Goal: Information Seeking & Learning: Learn about a topic

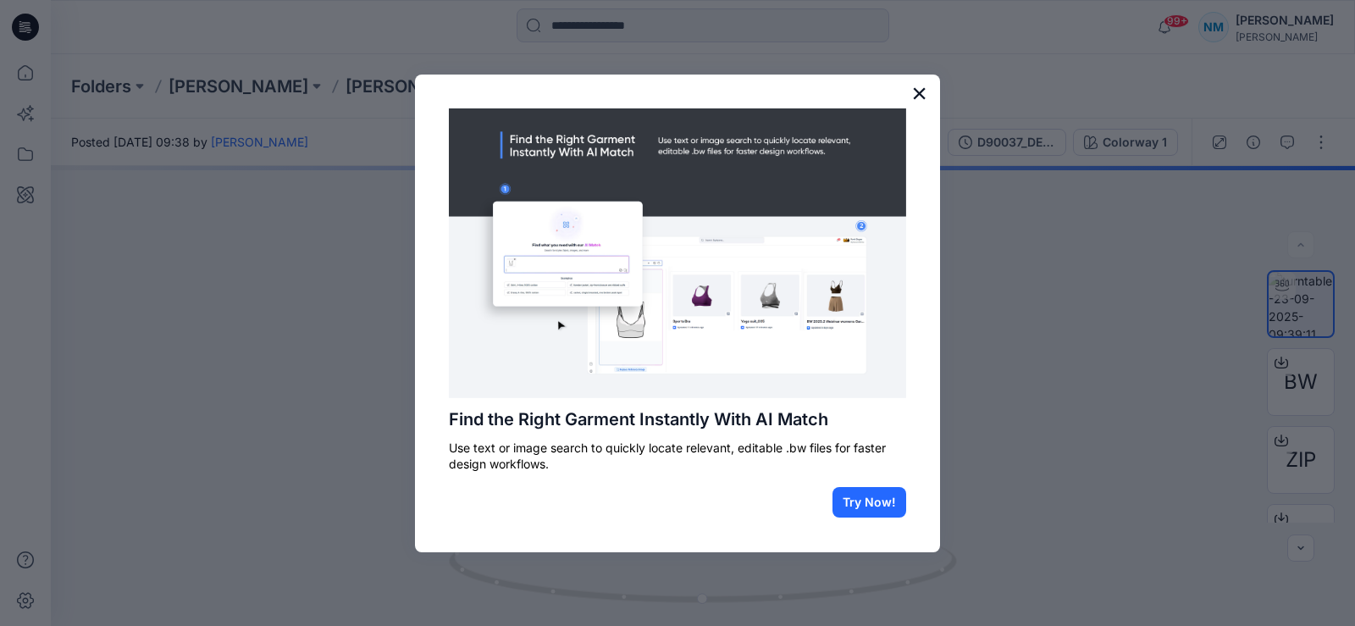
click at [922, 95] on button "×" at bounding box center [919, 93] width 16 height 27
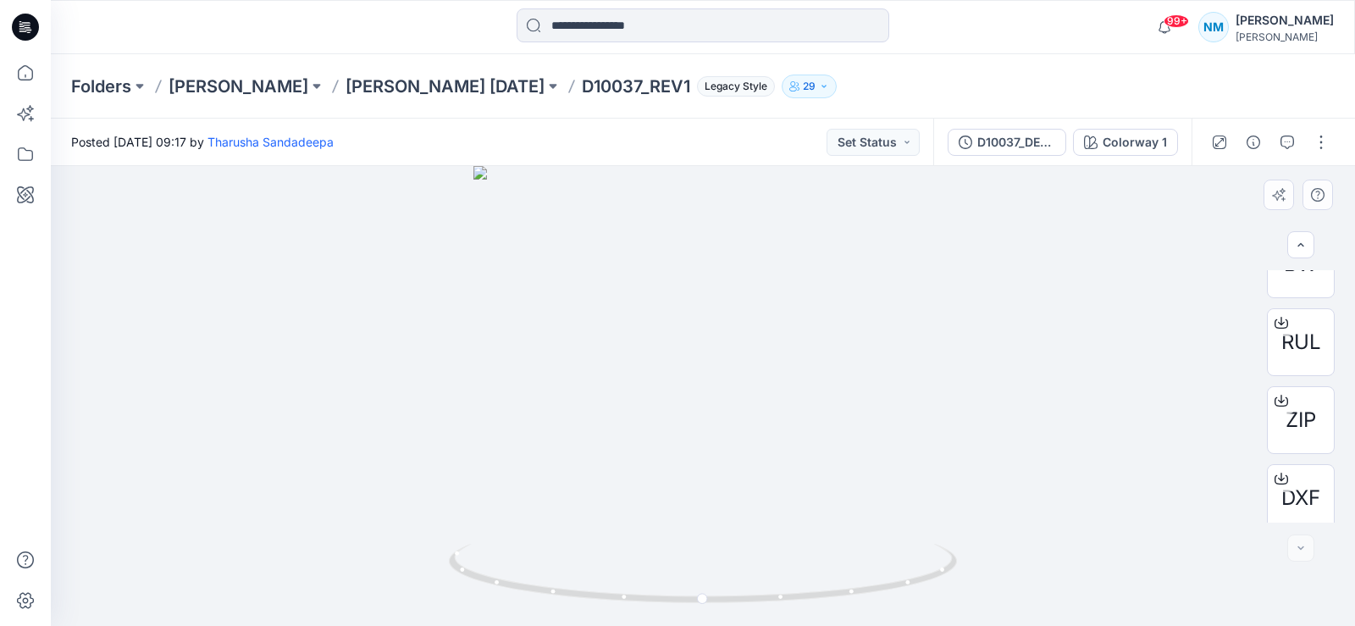
scroll to position [127, 0]
click at [1279, 468] on icon at bounding box center [1281, 466] width 7 height 8
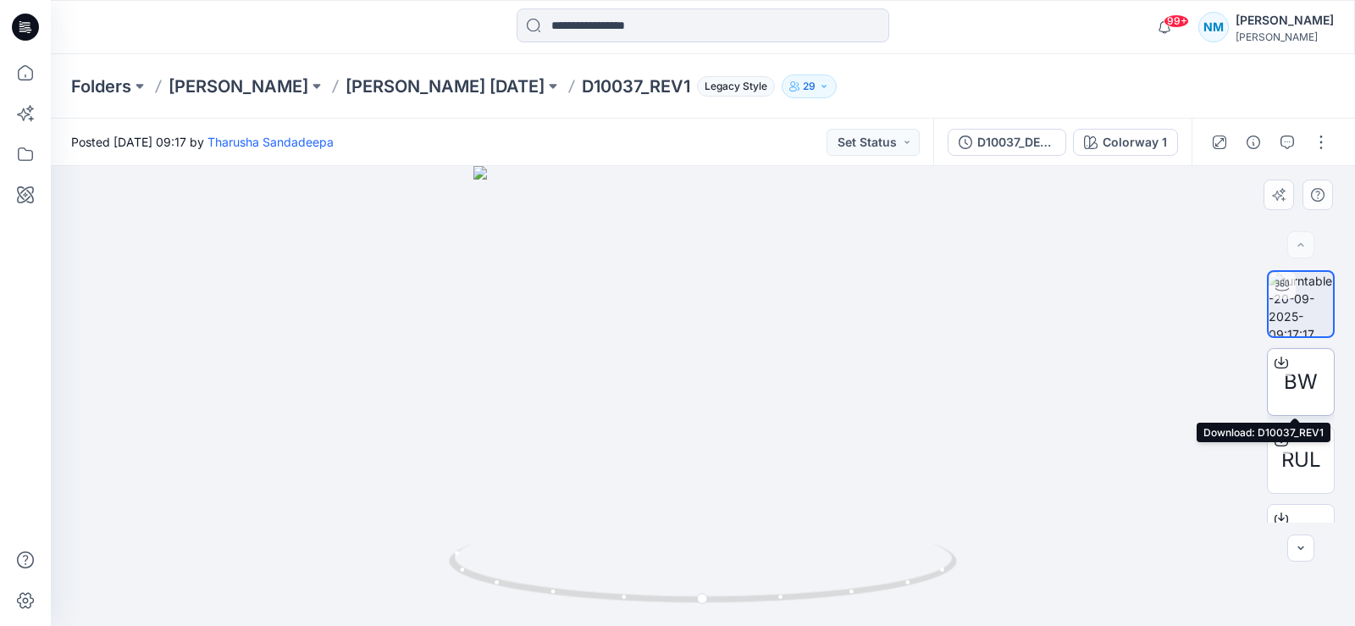
click at [1274, 362] on icon at bounding box center [1281, 363] width 14 height 14
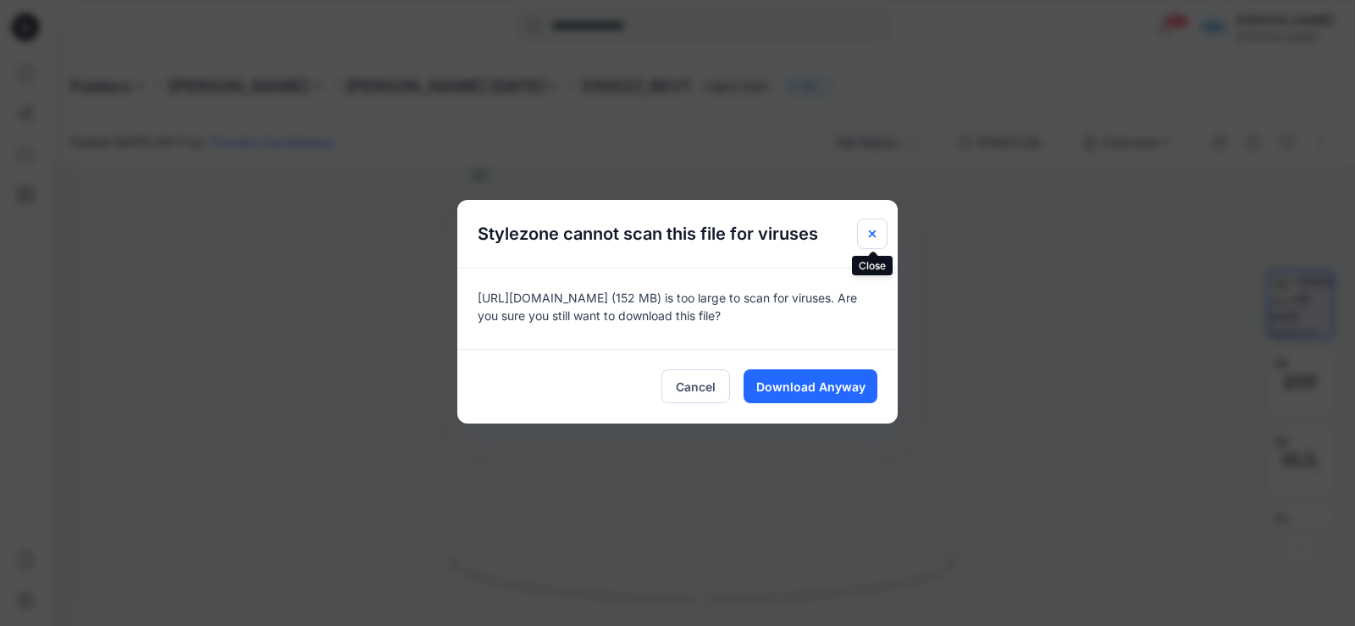
click at [872, 236] on icon "Close" at bounding box center [872, 234] width 14 height 14
